Goal: Navigation & Orientation: Understand site structure

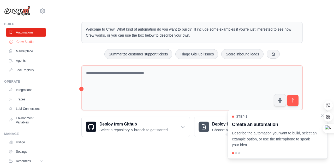
click at [26, 42] on link "Crew Studio" at bounding box center [26, 42] width 39 height 8
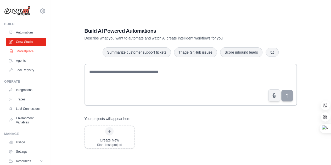
click at [22, 54] on link "Marketplace" at bounding box center [26, 51] width 39 height 8
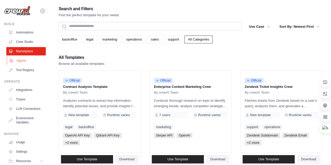
click at [22, 63] on link "Agents" at bounding box center [26, 60] width 39 height 8
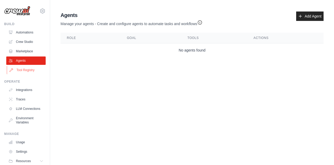
click at [25, 71] on link "Tool Registry" at bounding box center [26, 70] width 39 height 8
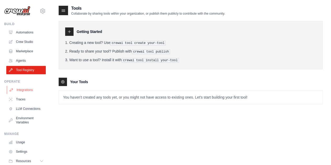
click at [22, 92] on link "Integrations" at bounding box center [26, 90] width 39 height 8
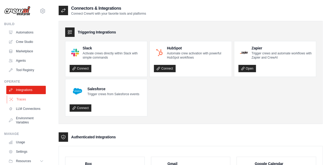
click at [22, 97] on link "Traces" at bounding box center [26, 99] width 39 height 8
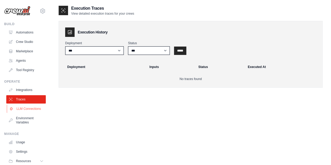
click at [23, 110] on link "LLM Connections" at bounding box center [26, 109] width 39 height 8
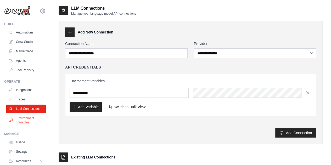
click at [24, 124] on link "Environment Variables" at bounding box center [26, 120] width 39 height 13
